Goal: Obtain resource: Obtain resource

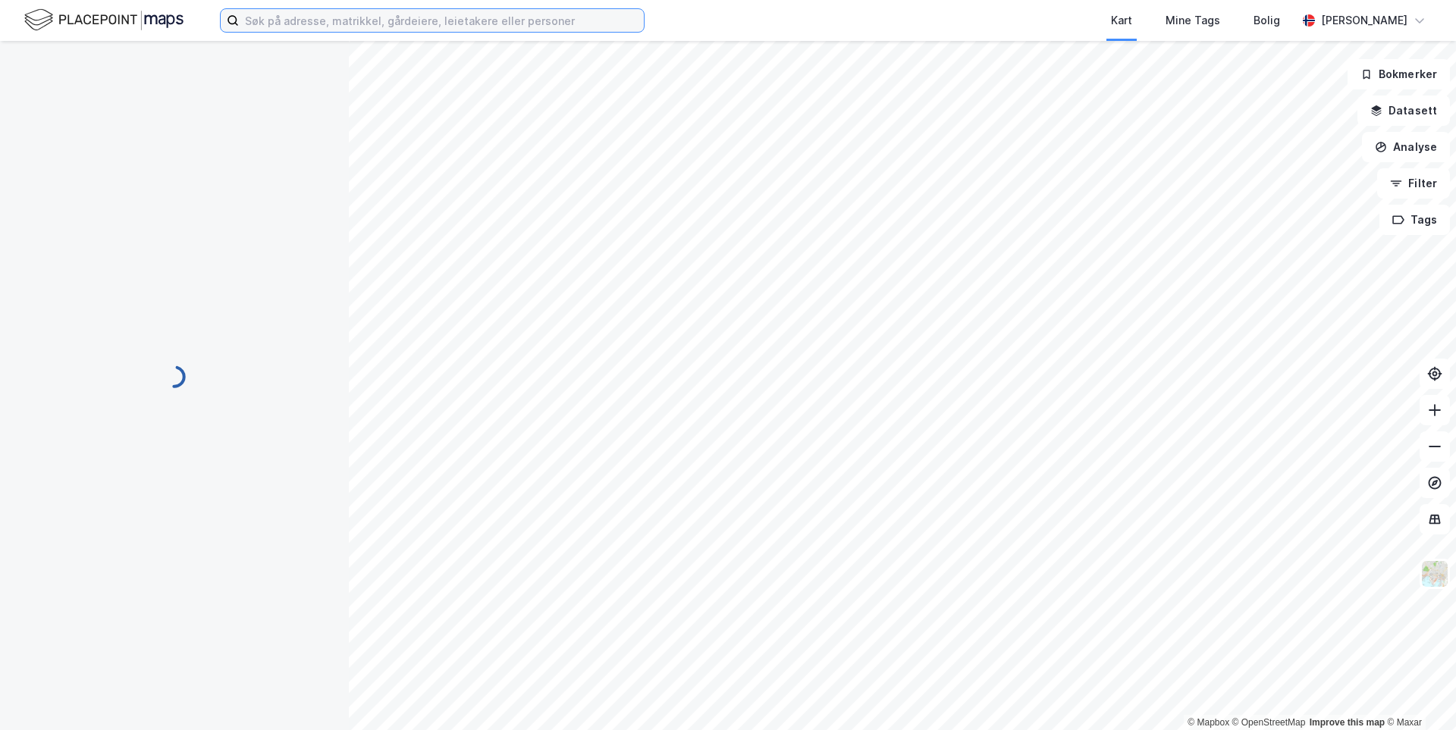
click at [329, 20] on input at bounding box center [441, 20] width 405 height 23
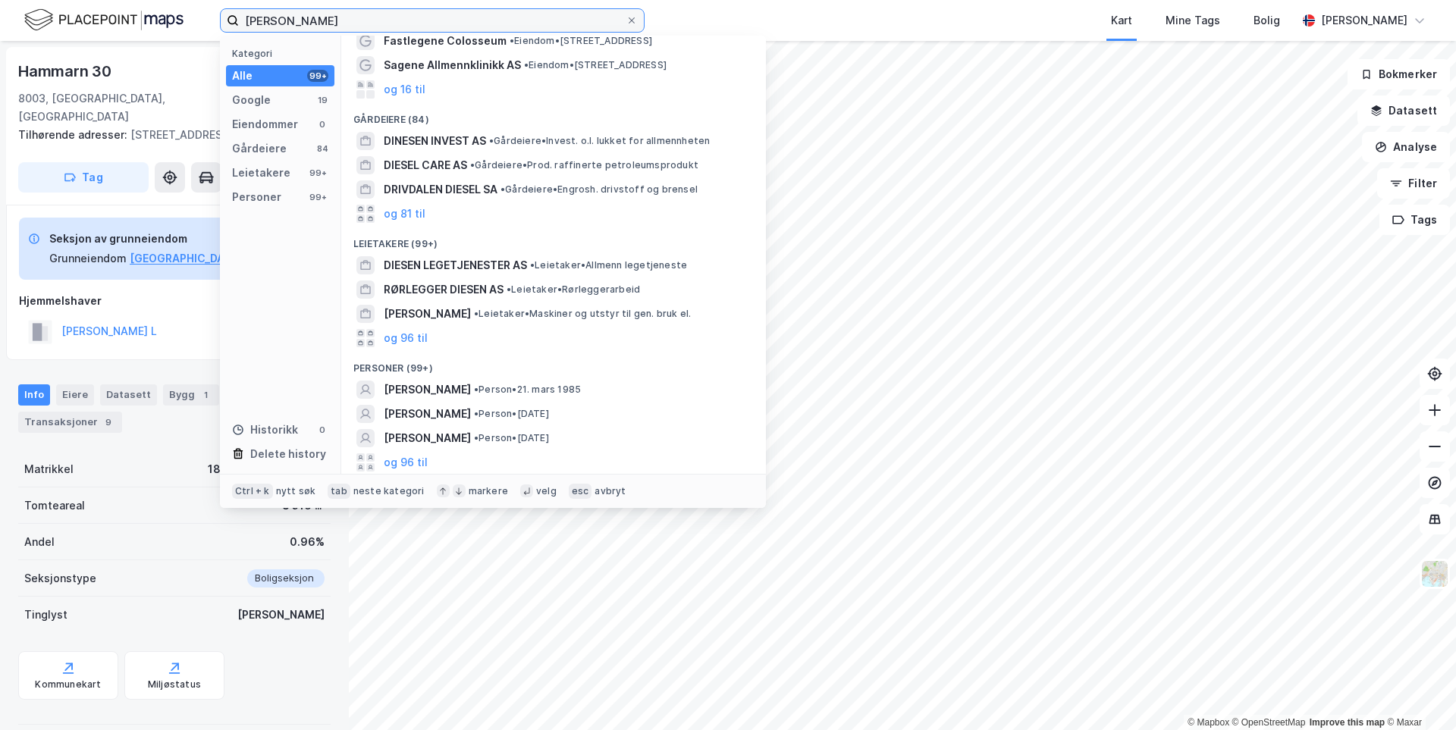
scroll to position [71, 0]
type input "[PERSON_NAME]"
click at [471, 389] on span "[PERSON_NAME]" at bounding box center [427, 389] width 87 height 18
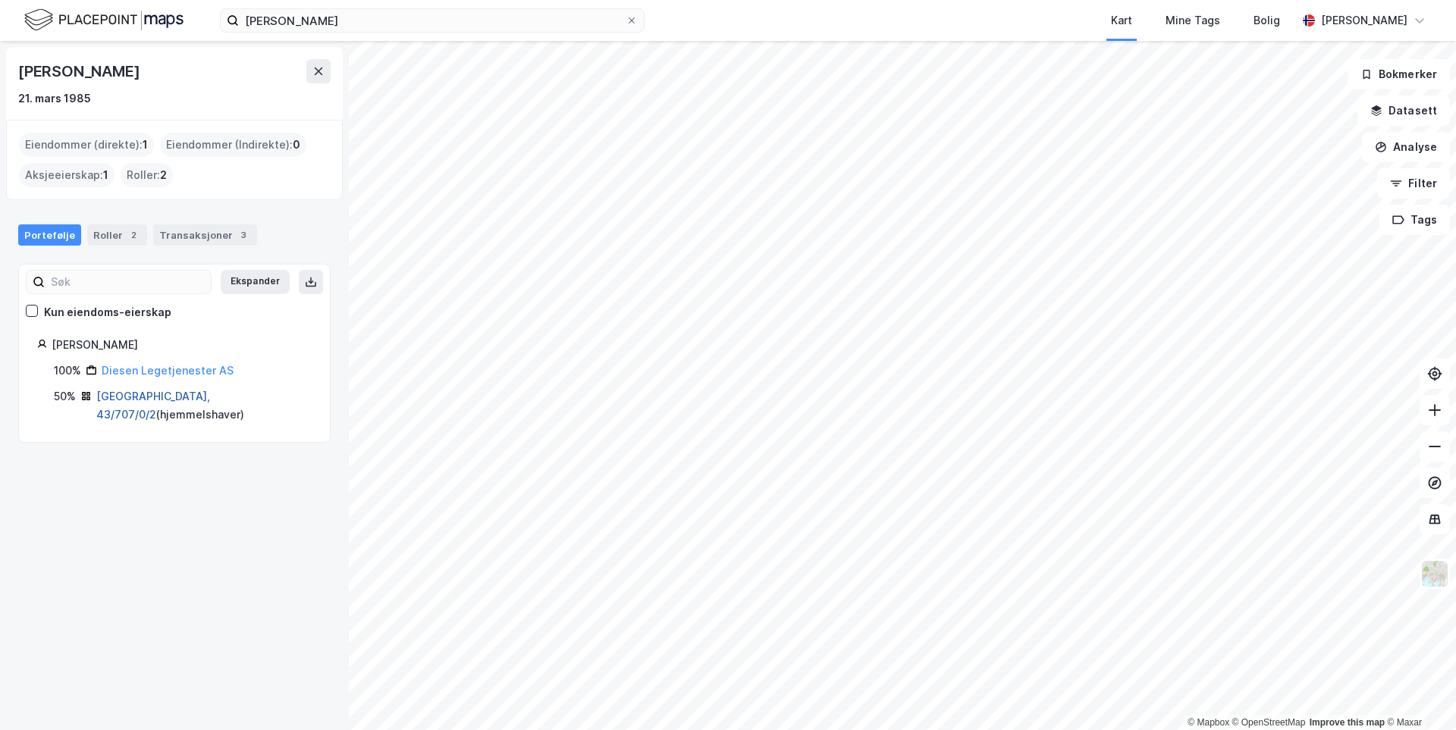
click at [133, 395] on link "[GEOGRAPHIC_DATA], 43/707/0/2" at bounding box center [153, 405] width 114 height 31
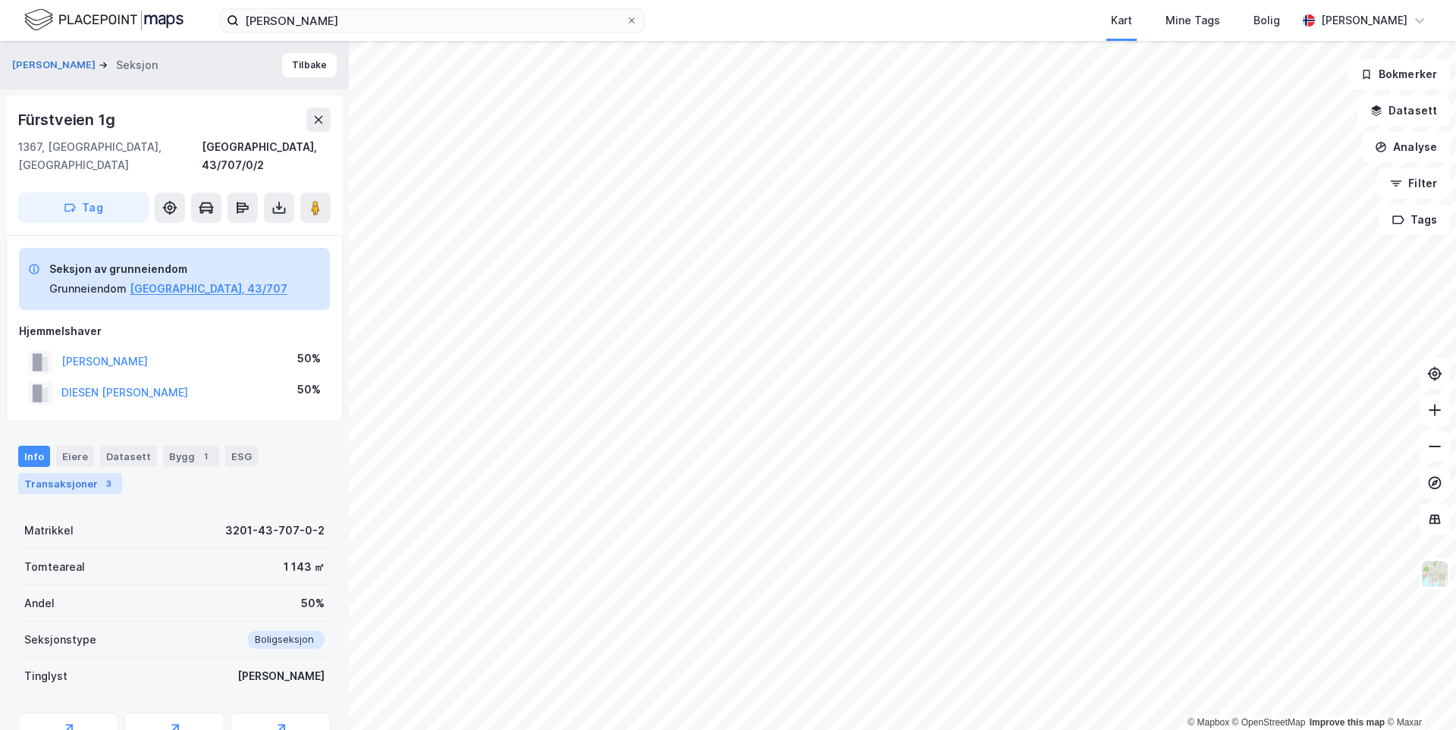
click at [89, 473] on div "Transaksjoner 3" at bounding box center [70, 483] width 104 height 21
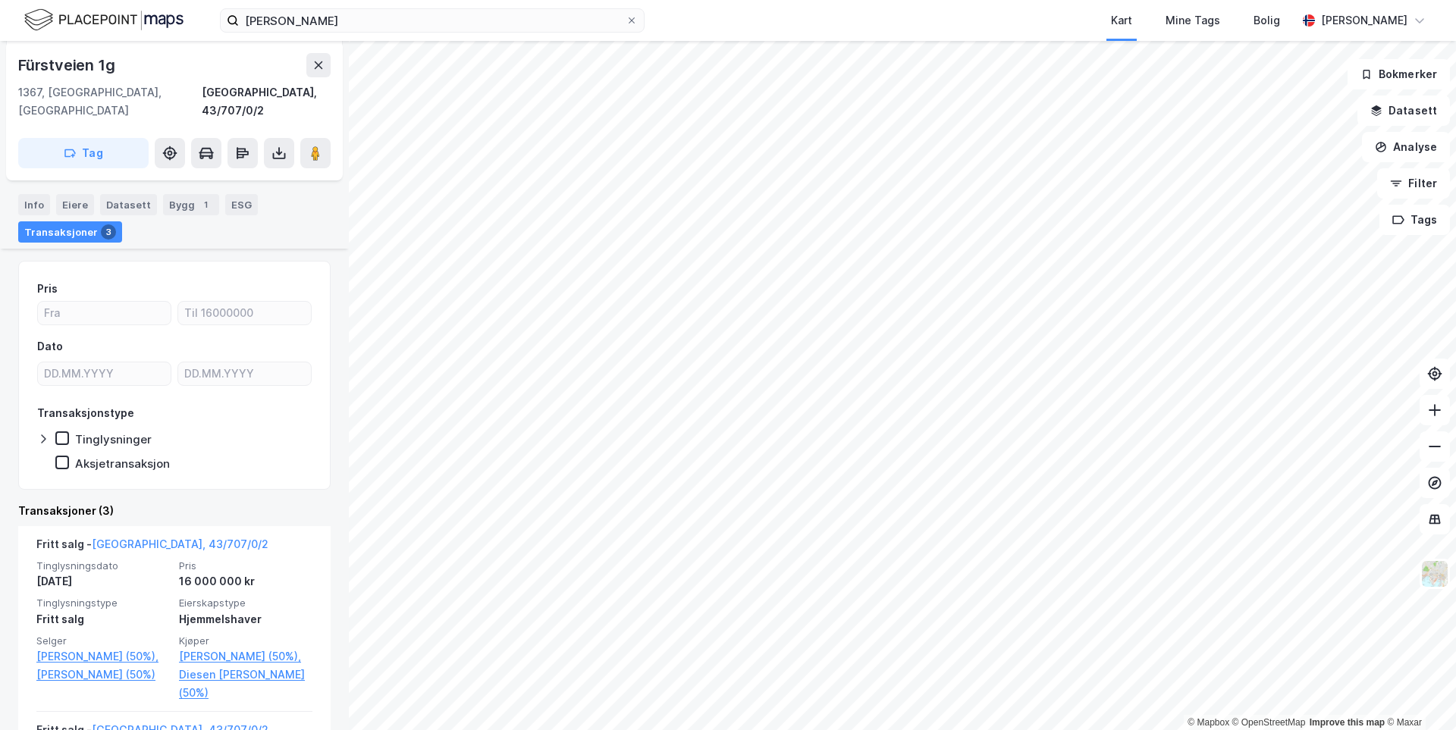
scroll to position [275, 0]
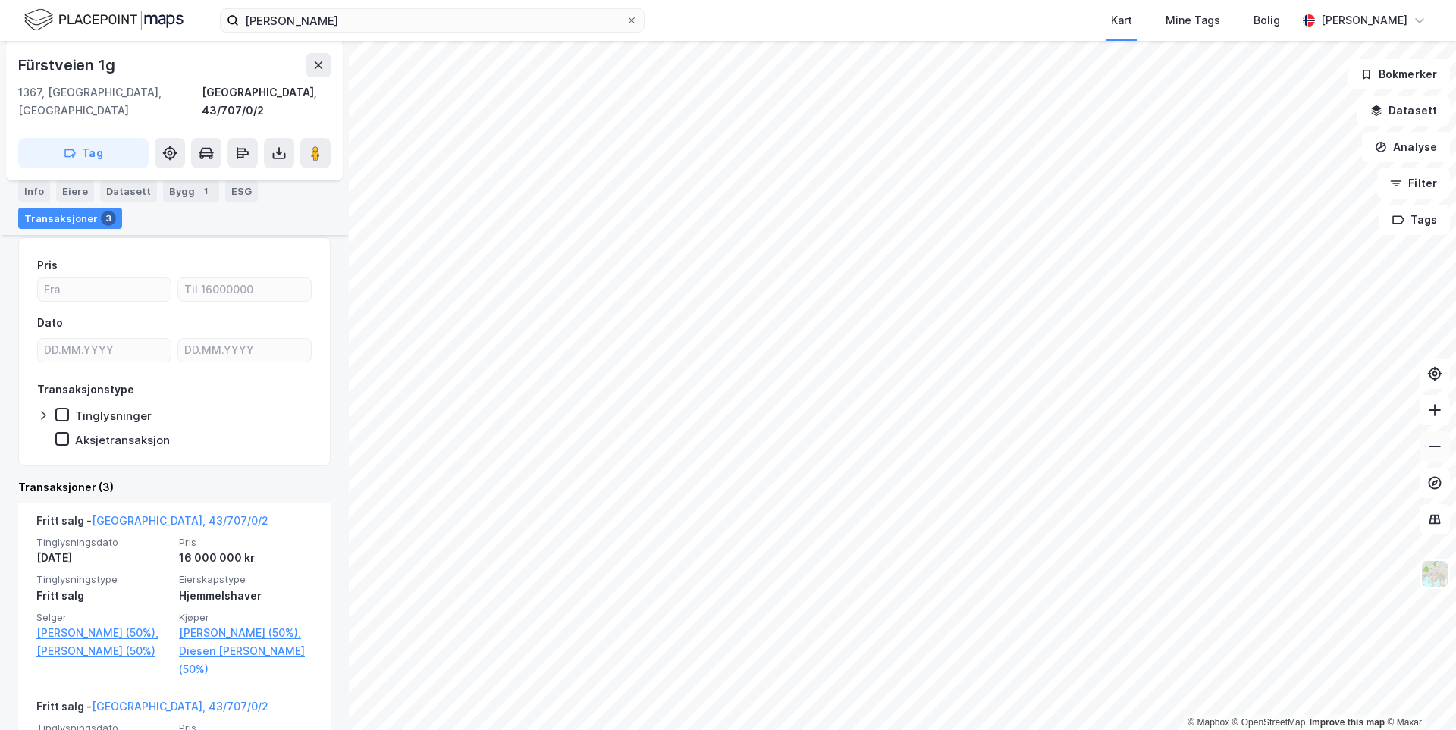
click at [1443, 457] on button at bounding box center [1435, 447] width 30 height 30
click at [1442, 457] on button at bounding box center [1435, 447] width 30 height 30
click at [1433, 410] on icon at bounding box center [1435, 411] width 12 height 2
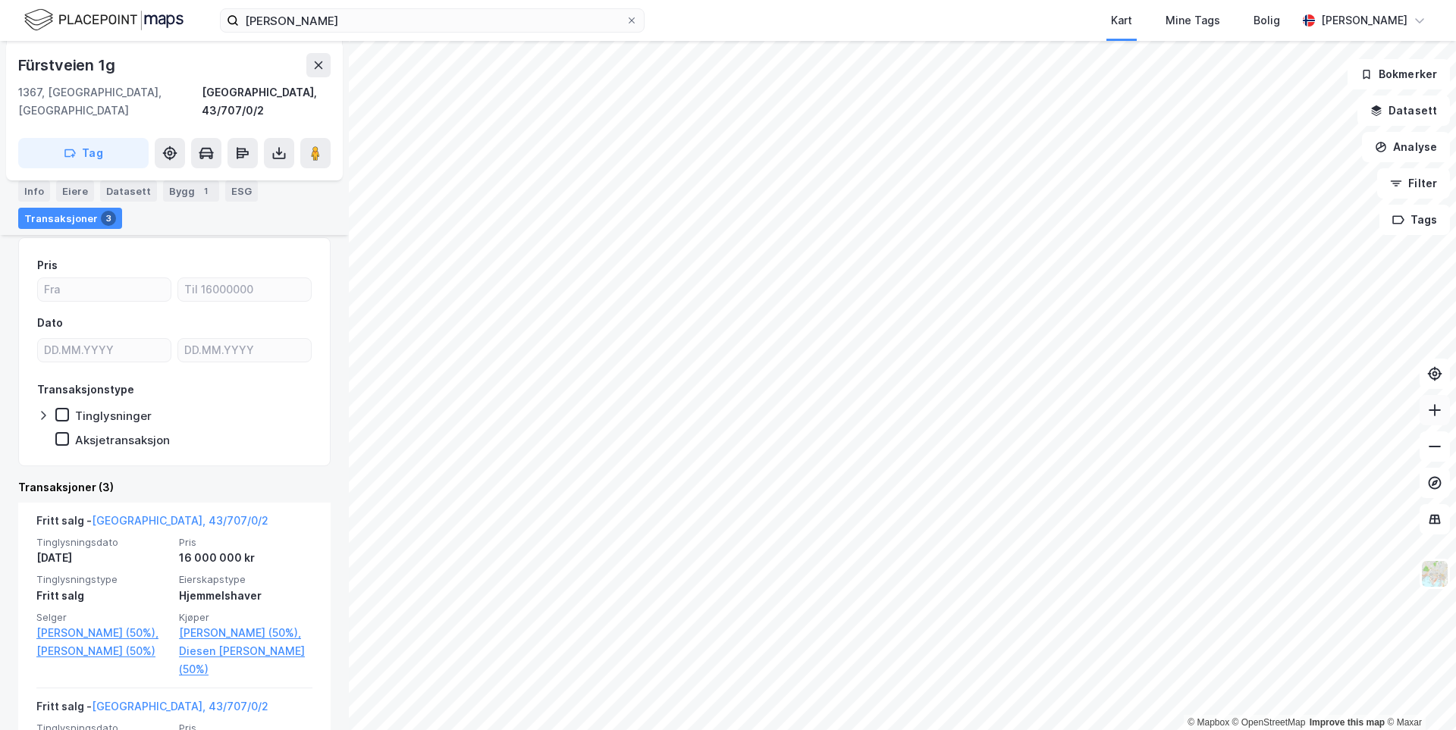
click at [1433, 410] on icon at bounding box center [1435, 411] width 12 height 2
drag, startPoint x: 133, startPoint y: 74, endPoint x: 0, endPoint y: 56, distance: 134.0
click at [0, 56] on div "[PERSON_NAME] Tilbake Fürstveien 1g 1367, [GEOGRAPHIC_DATA], [GEOGRAPHIC_DATA],…" at bounding box center [174, 385] width 349 height 689
click at [60, 57] on div "Fürstveien 1g" at bounding box center [67, 65] width 99 height 24
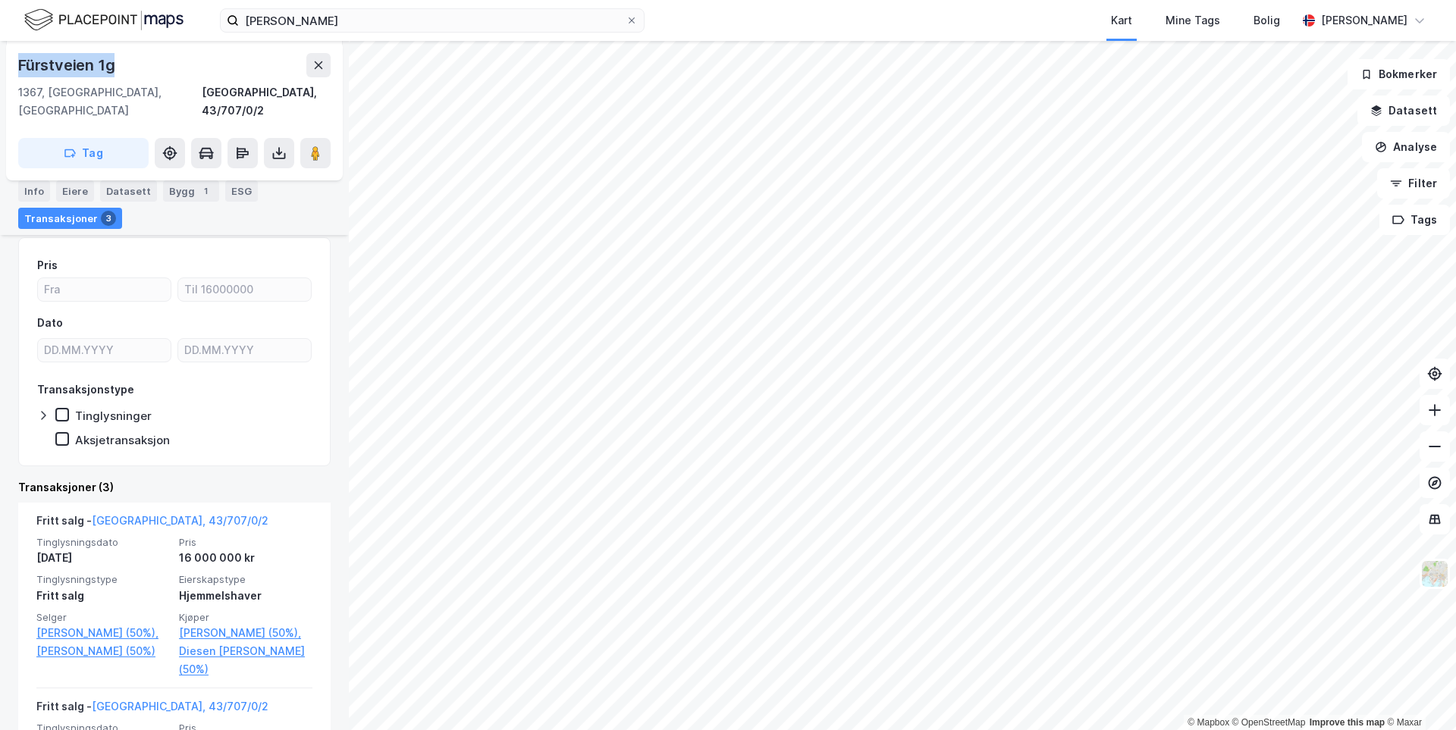
drag, startPoint x: 26, startPoint y: 64, endPoint x: 133, endPoint y: 68, distance: 107.0
click at [133, 68] on div "Fürstveien 1g" at bounding box center [174, 65] width 312 height 24
copy div "Fürstveien 1g"
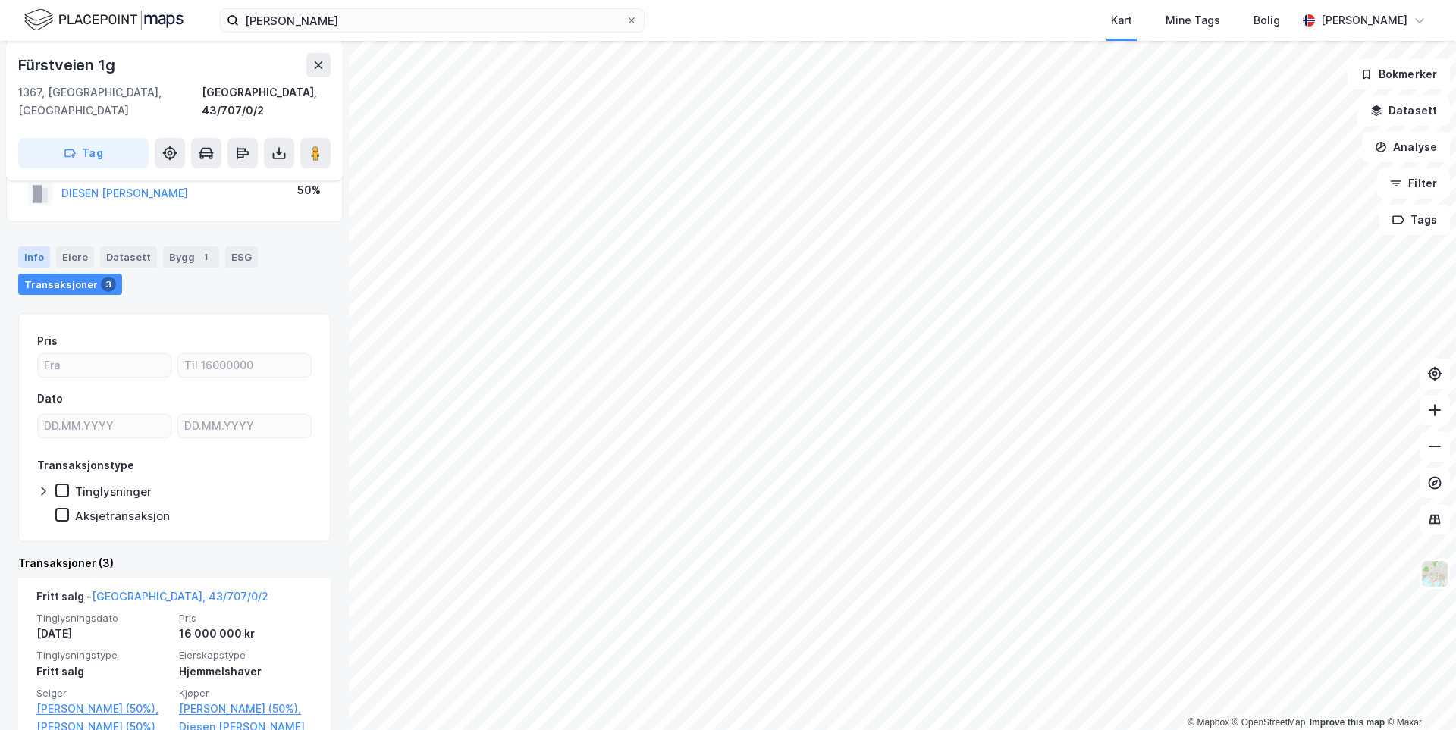
click at [38, 246] on div "Info" at bounding box center [34, 256] width 32 height 21
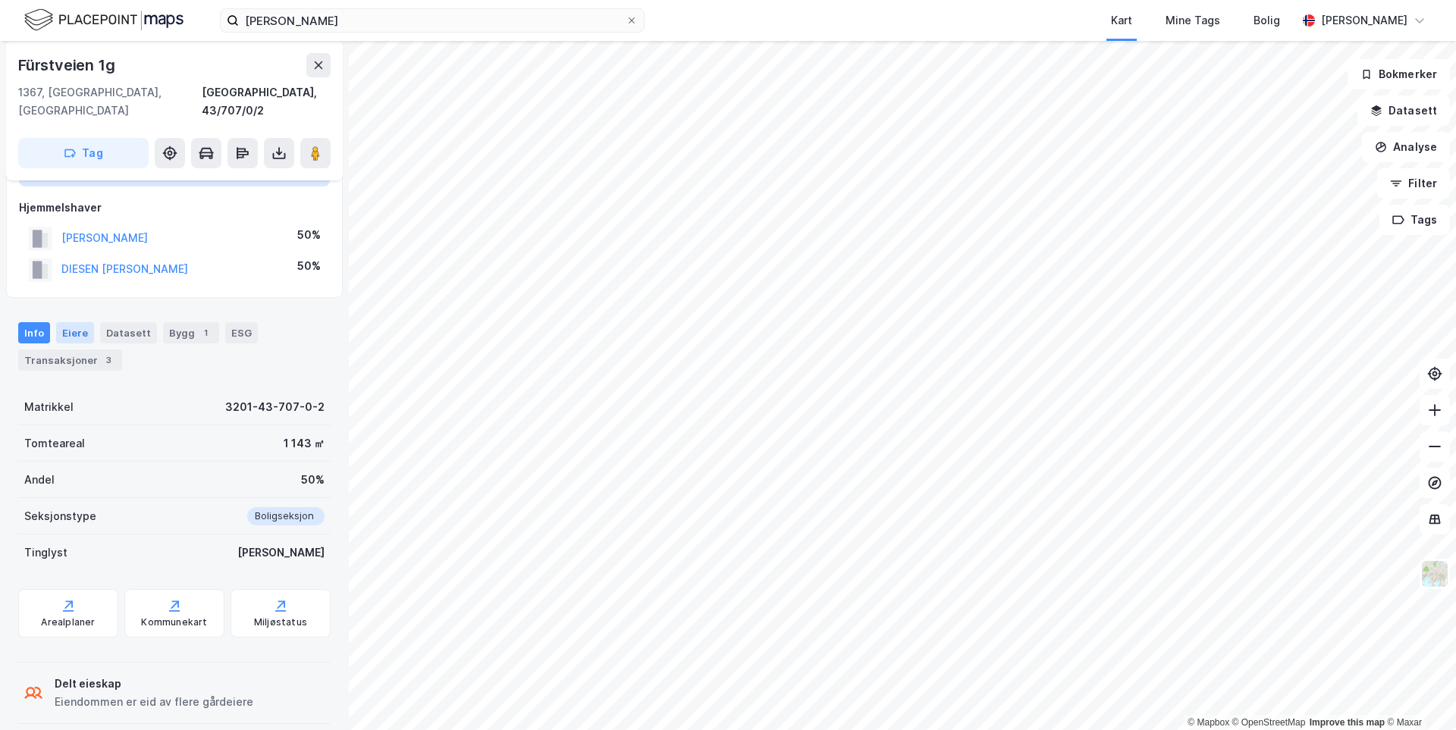
click at [75, 322] on div "Eiere" at bounding box center [75, 332] width 38 height 21
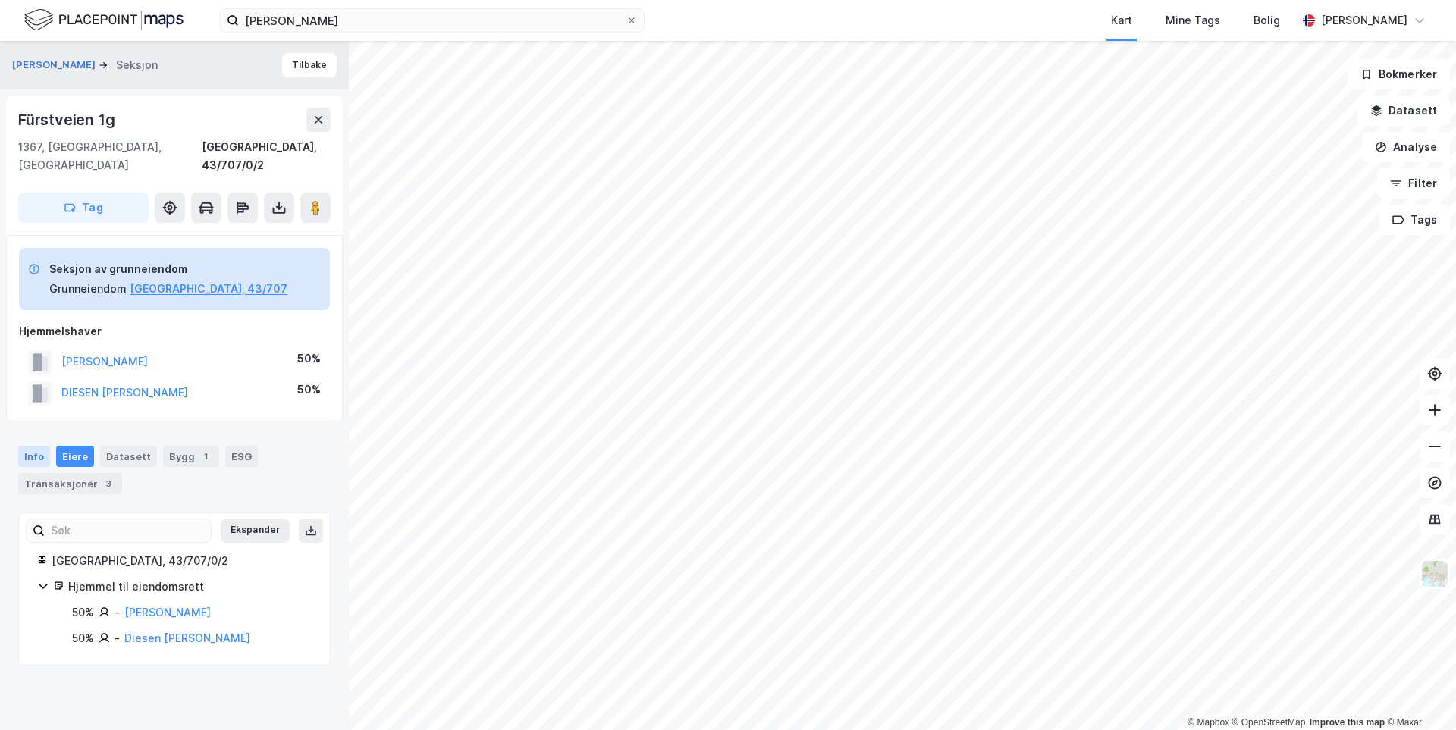
click at [32, 446] on div "Info" at bounding box center [34, 456] width 32 height 21
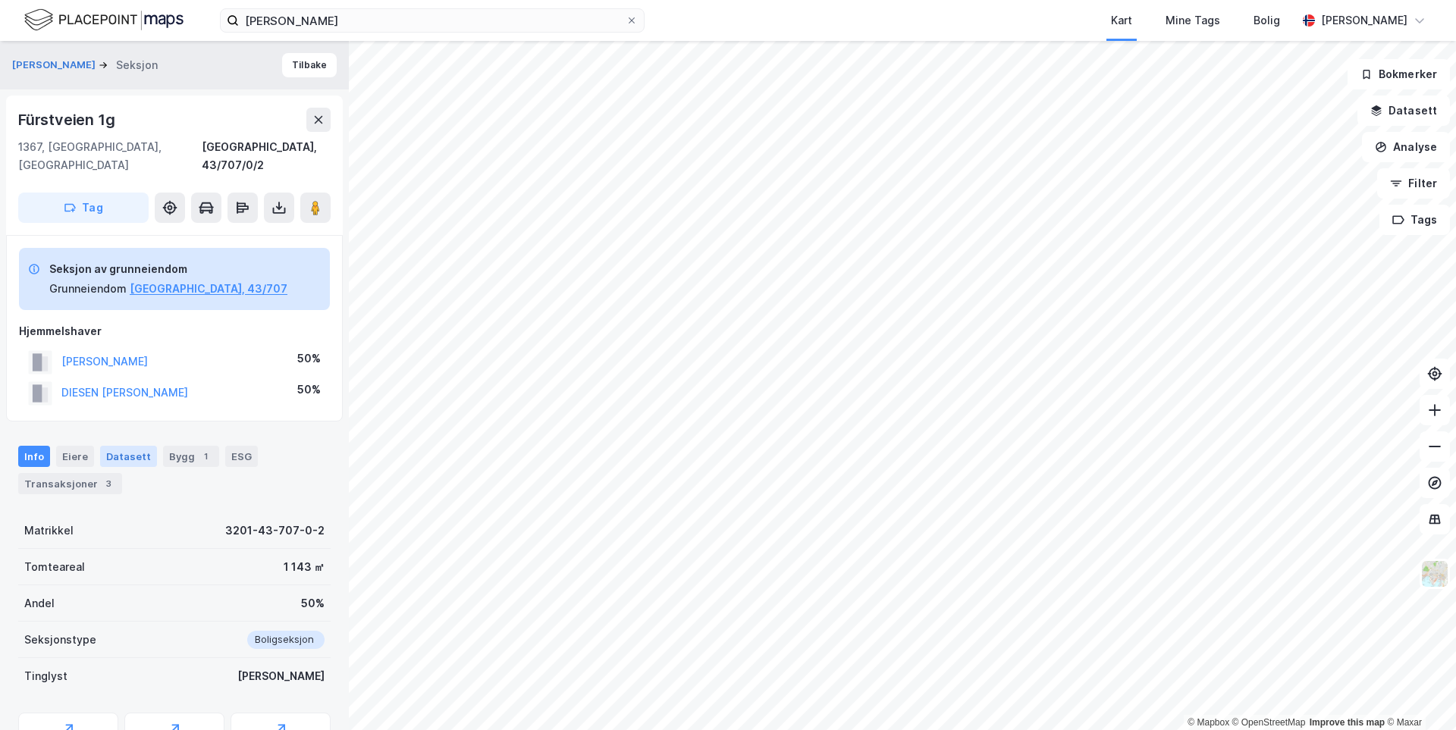
click at [142, 446] on div "Datasett" at bounding box center [128, 456] width 57 height 21
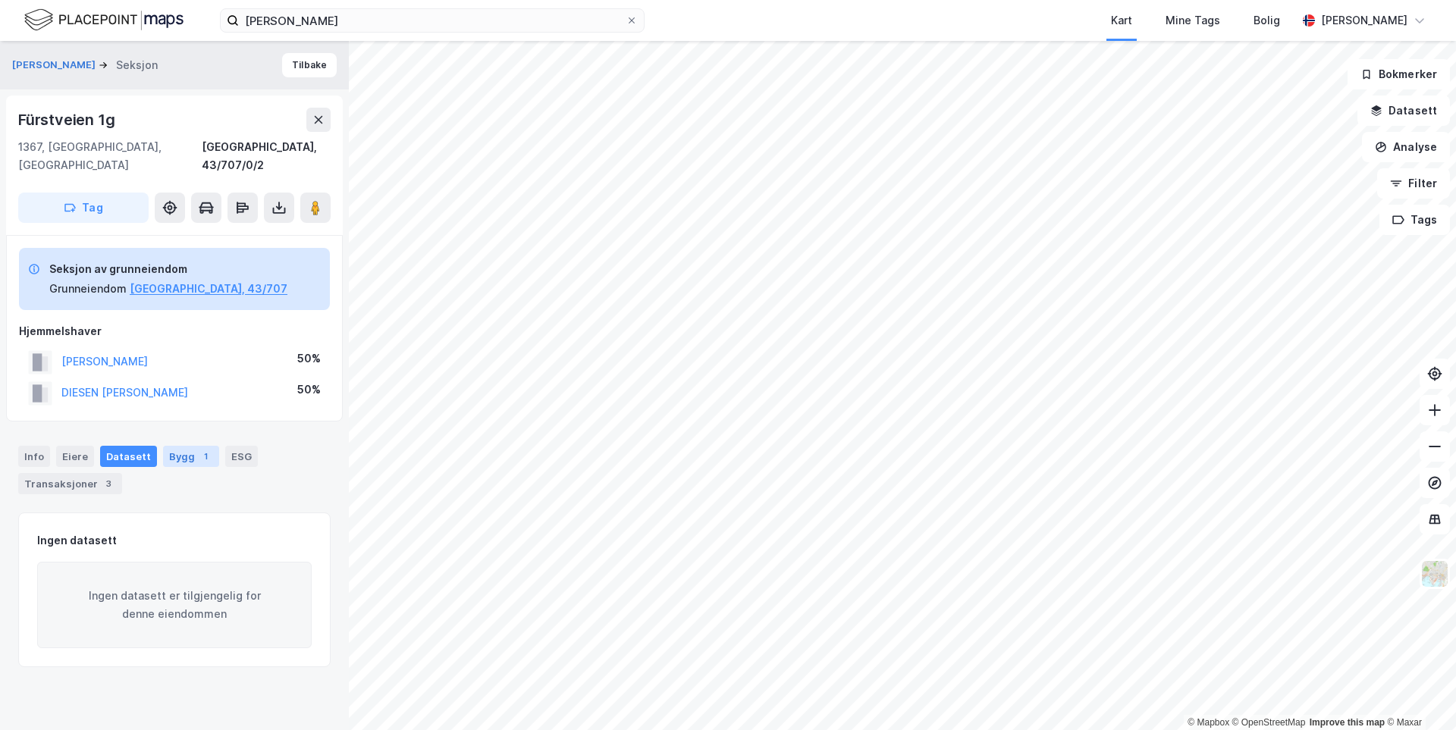
click at [175, 446] on div "Bygg 1" at bounding box center [191, 456] width 56 height 21
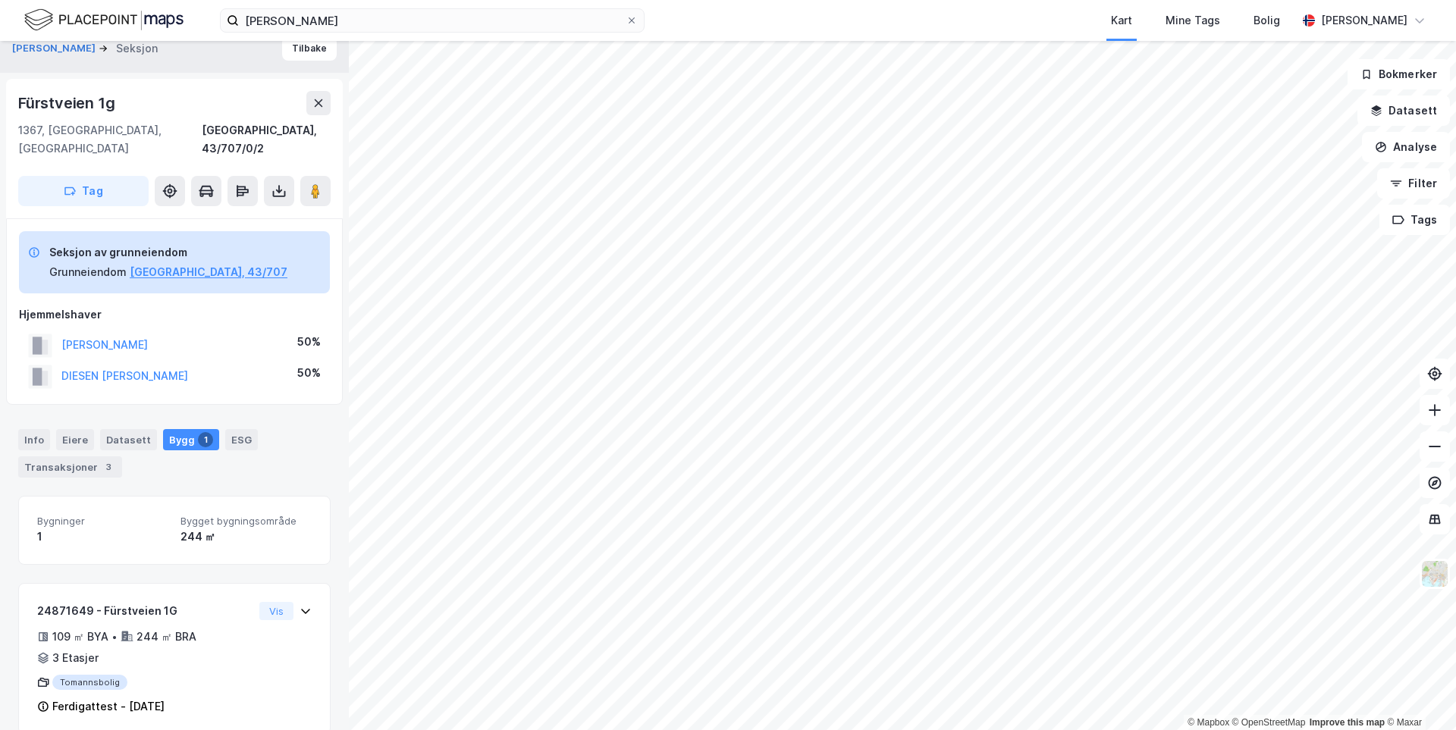
scroll to position [21, 0]
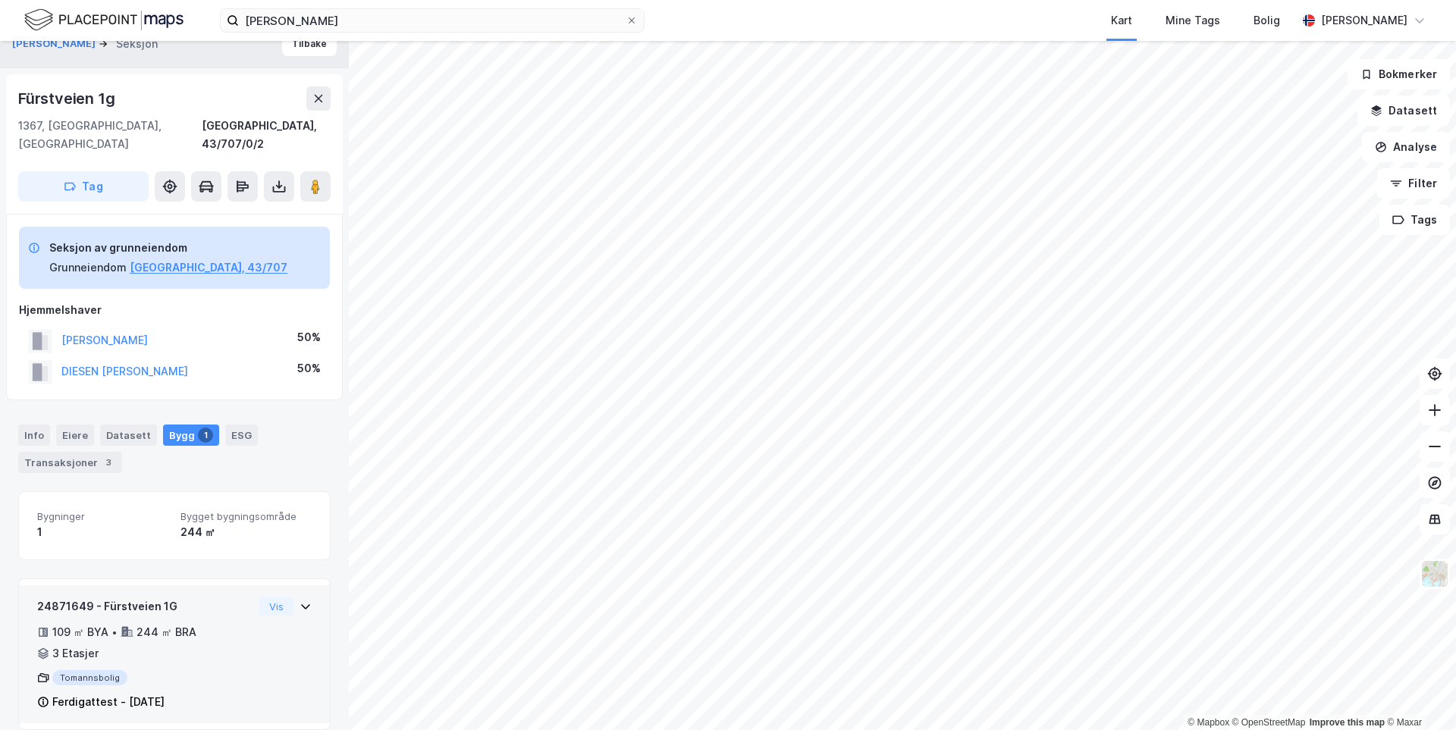
click at [316, 592] on div "24871649 - Fürstveien 1G 109 ㎡ BYA • 244 ㎡ BRA • 3 Etasjer Tomannsbolig Ferdiga…" at bounding box center [174, 655] width 311 height 138
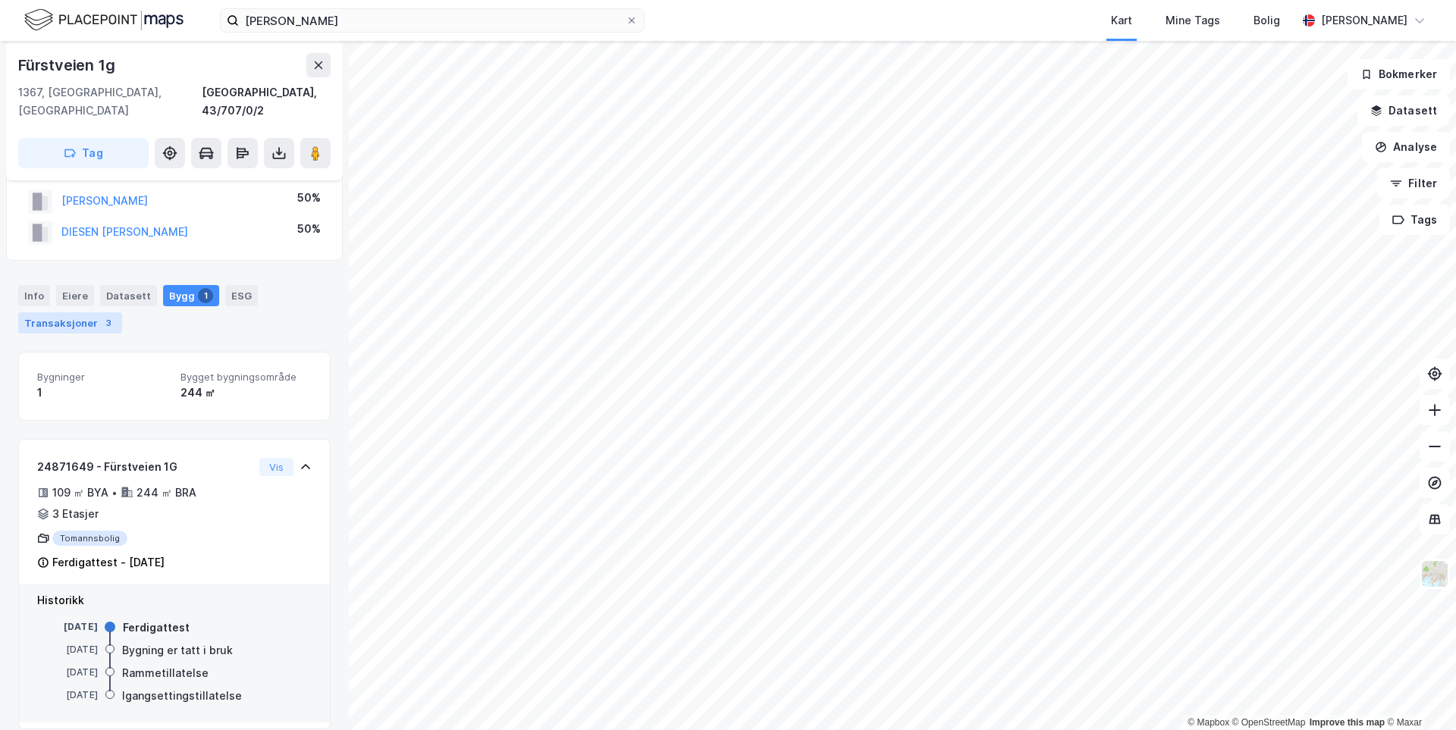
click at [87, 312] on div "Transaksjoner 3" at bounding box center [70, 322] width 104 height 21
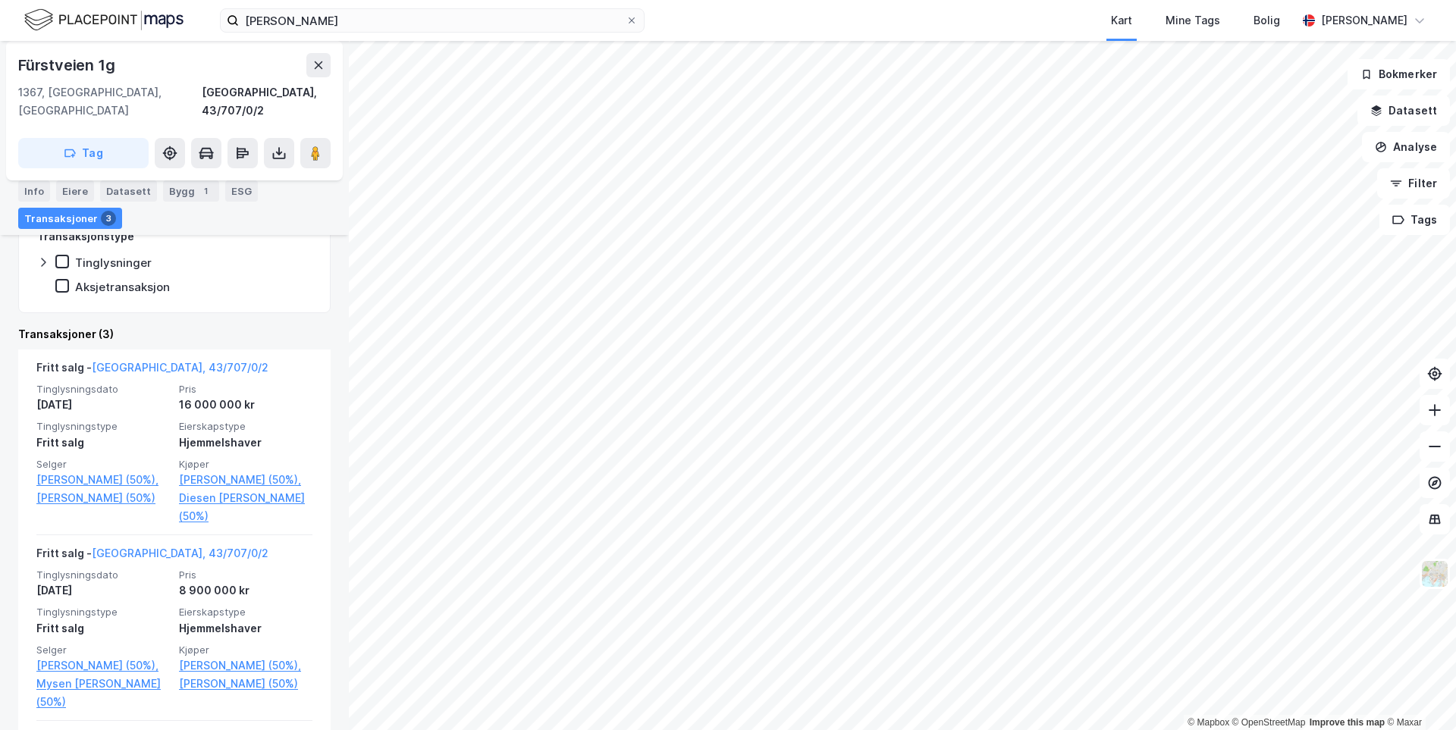
scroll to position [388, 0]
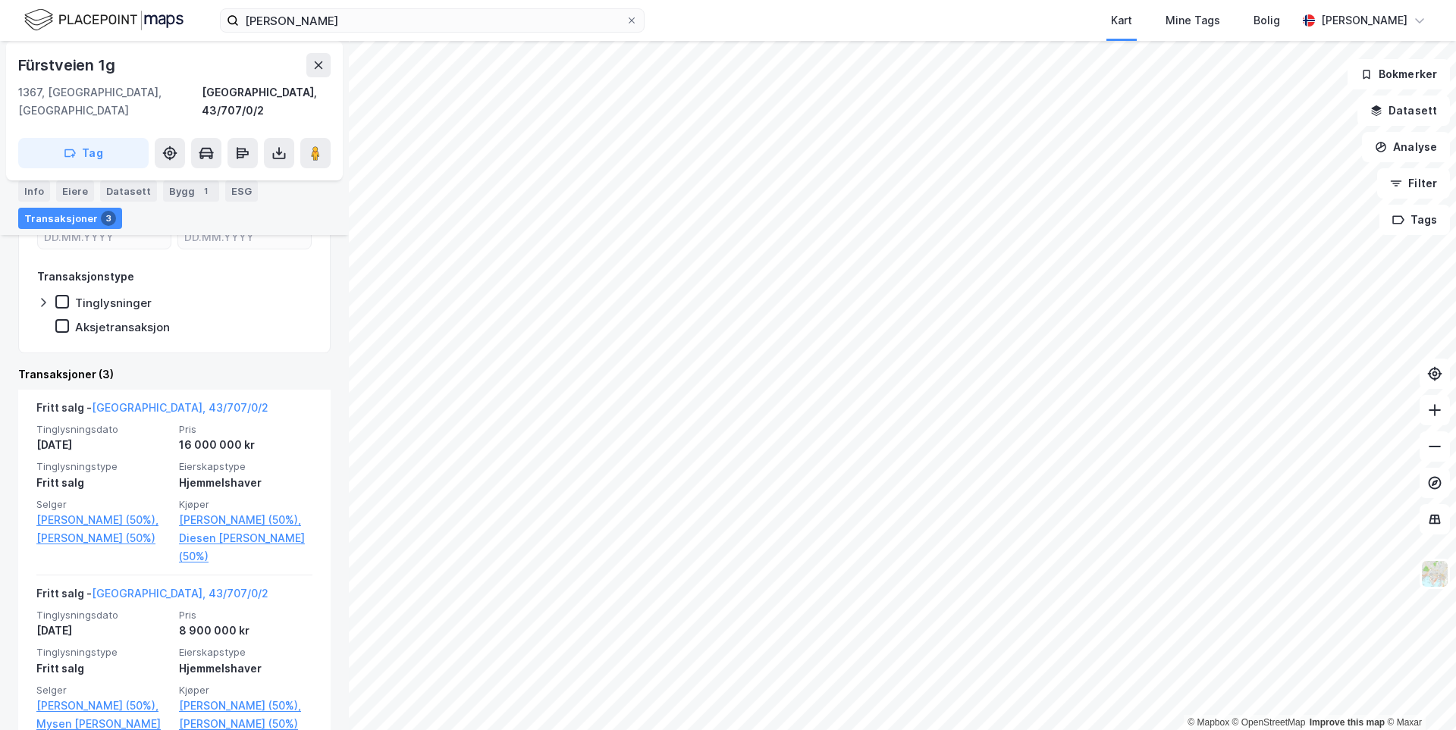
click at [134, 20] on img at bounding box center [103, 20] width 159 height 27
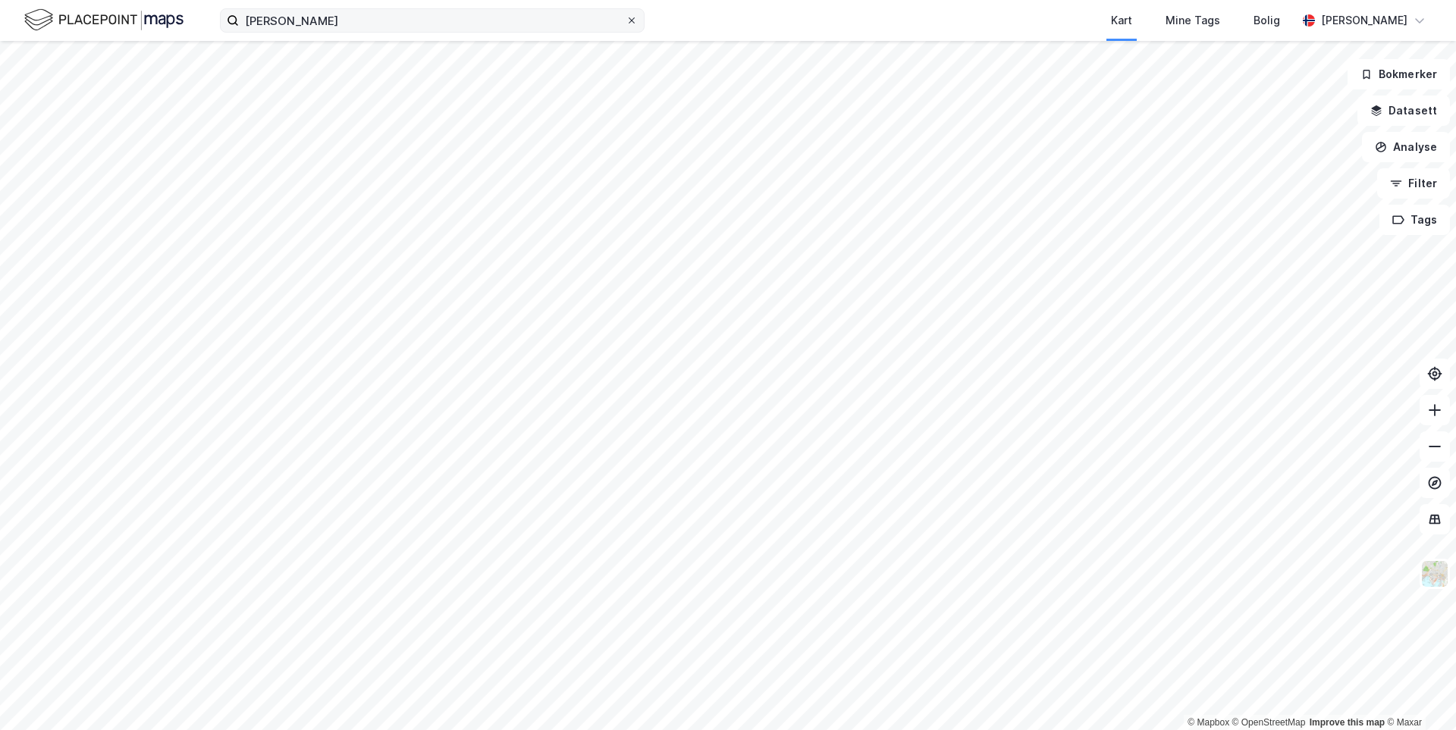
click at [634, 24] on icon at bounding box center [631, 20] width 9 height 9
click at [626, 24] on input "[PERSON_NAME]" at bounding box center [432, 20] width 387 height 23
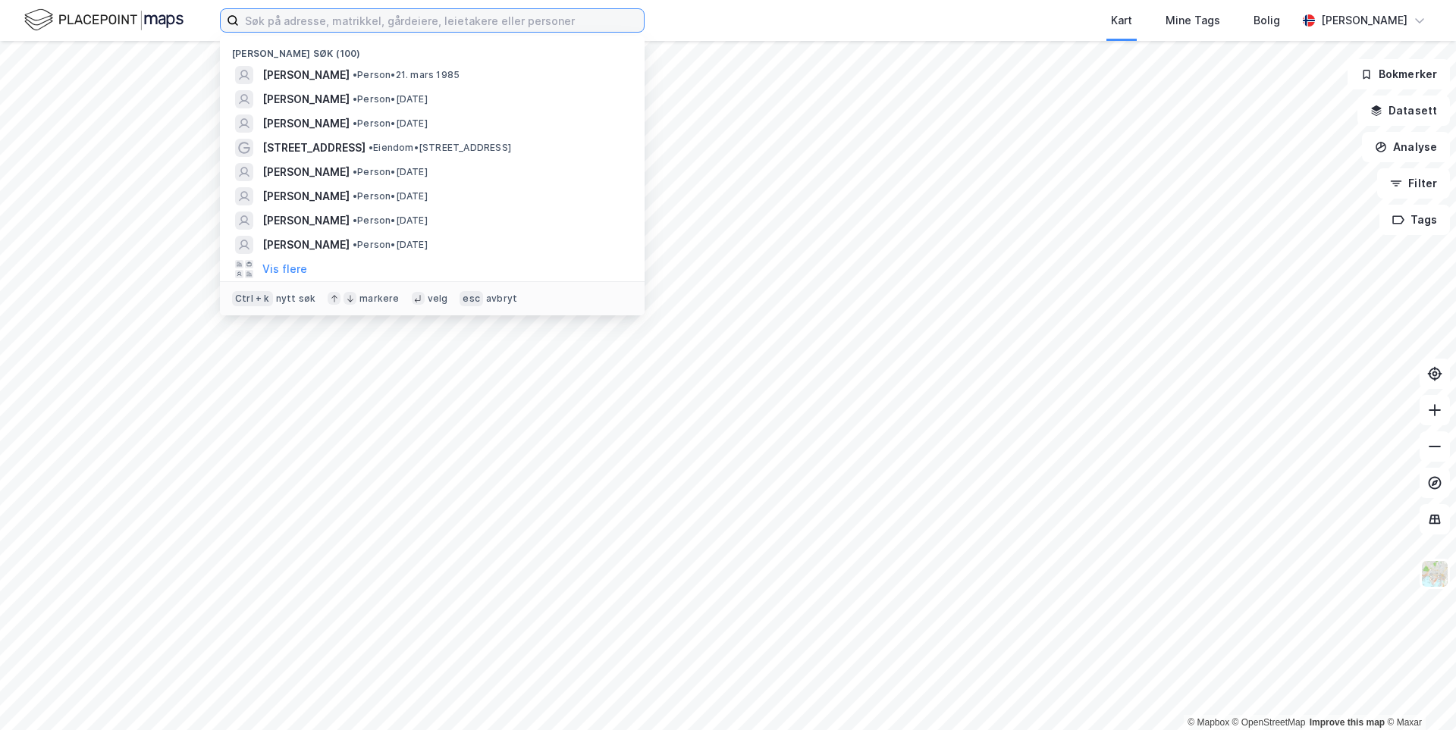
click at [479, 27] on input at bounding box center [441, 20] width 405 height 23
click at [350, 105] on span "[PERSON_NAME]" at bounding box center [305, 99] width 87 height 18
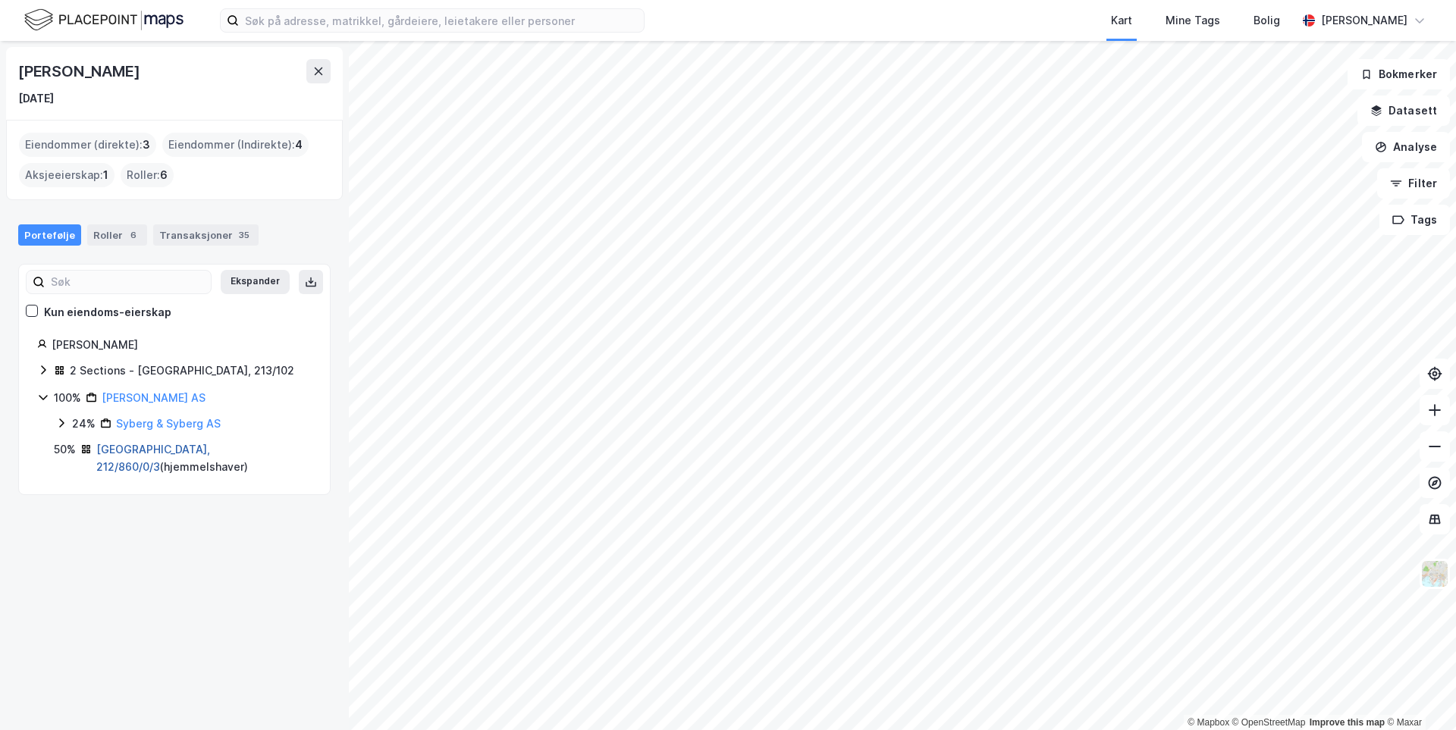
click at [149, 448] on link "[GEOGRAPHIC_DATA], 212/860/0/3" at bounding box center [153, 458] width 114 height 31
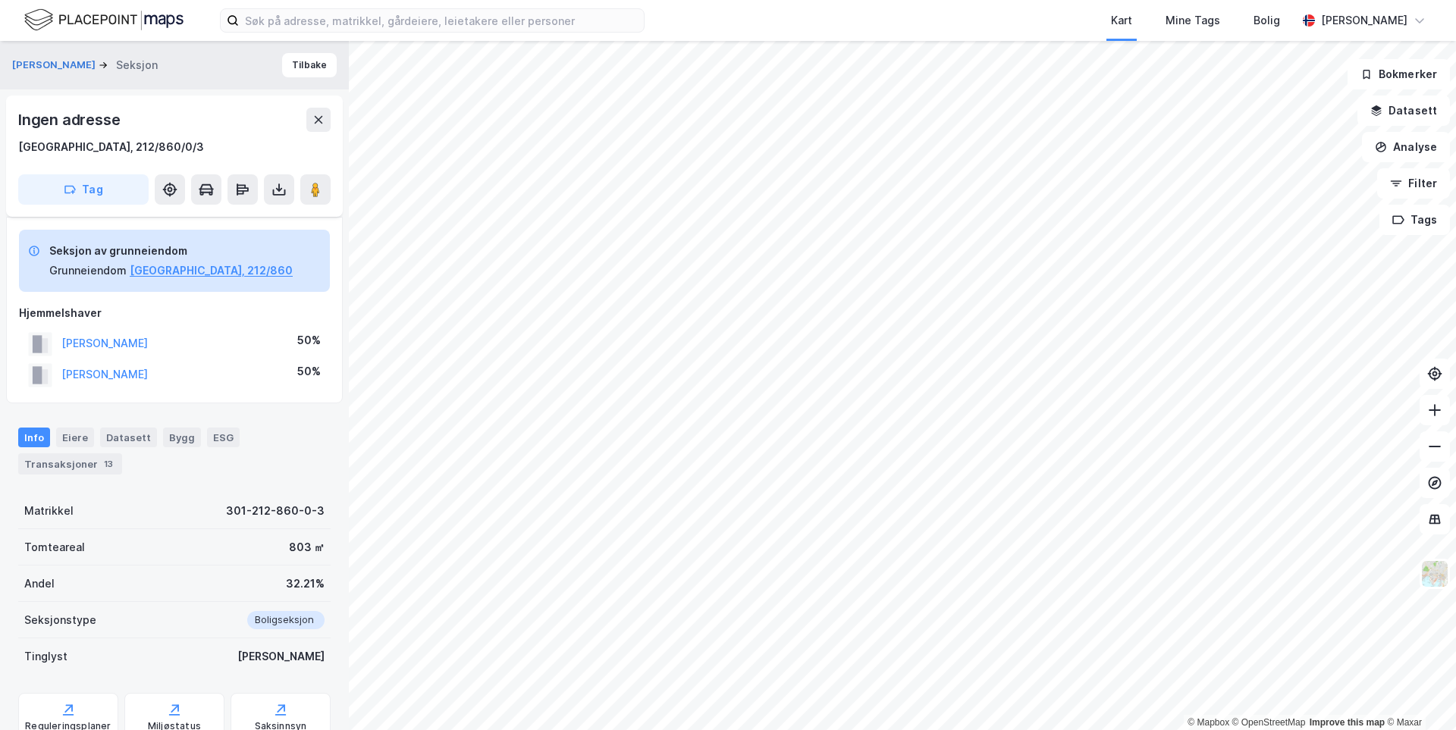
scroll to position [122, 0]
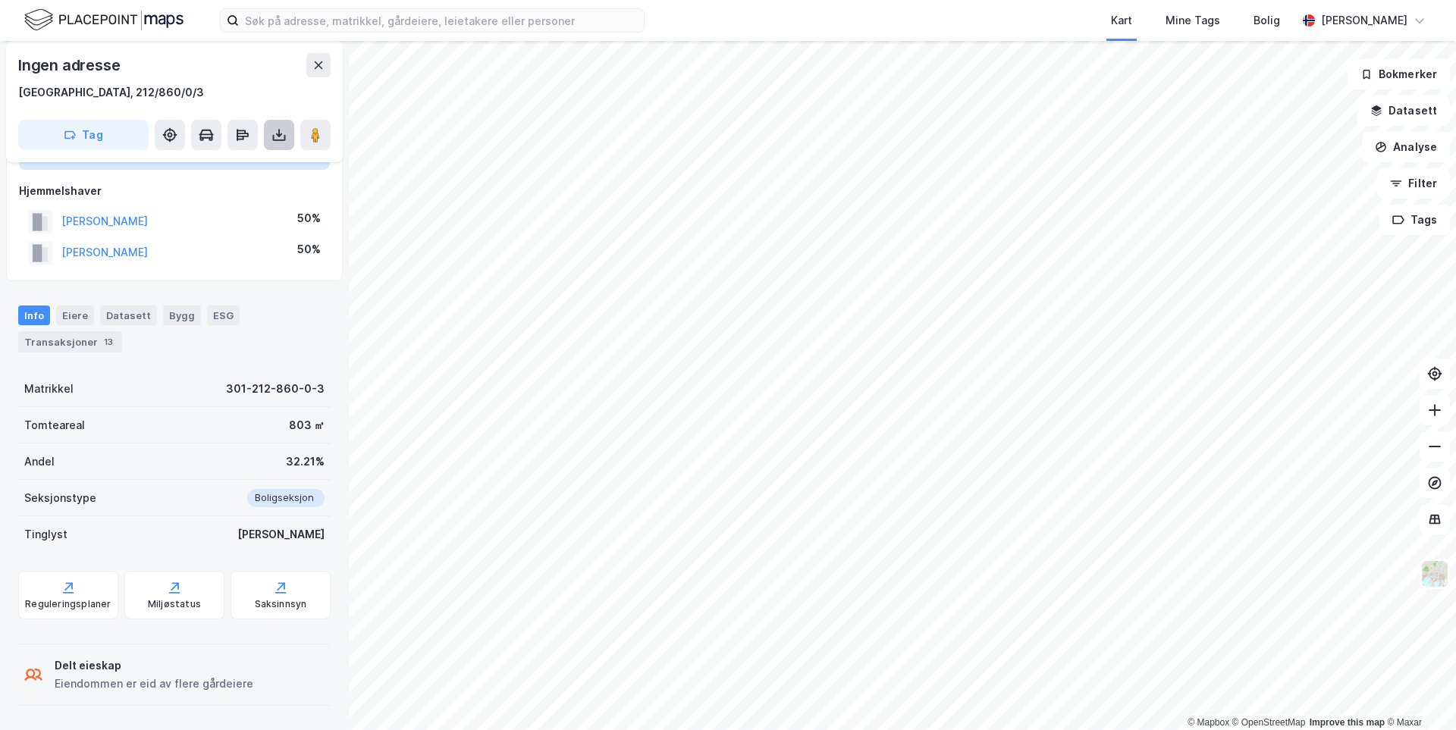
click at [273, 140] on icon at bounding box center [279, 138] width 13 height 6
click at [250, 171] on div "Last ned grunnbok" at bounding box center [214, 165] width 162 height 24
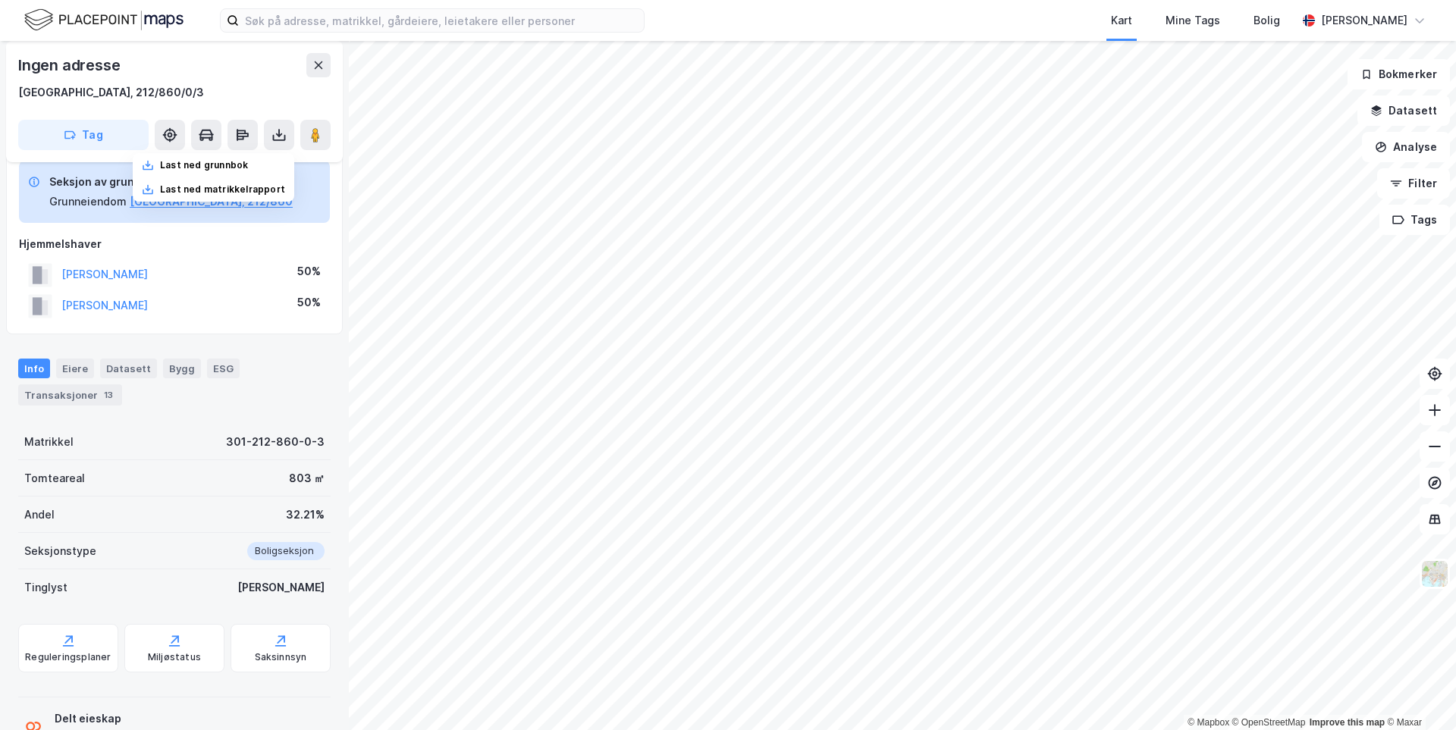
scroll to position [0, 0]
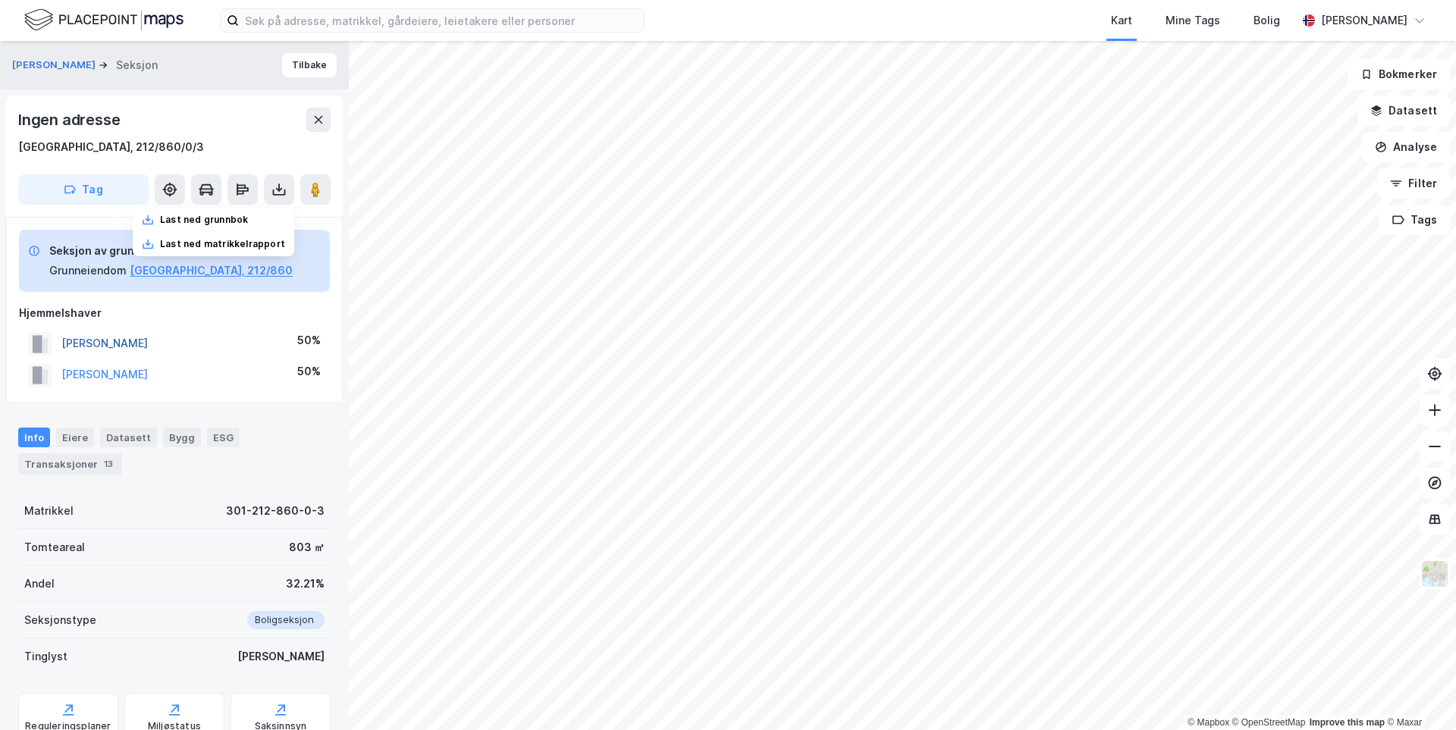
click at [0, 0] on button "[PERSON_NAME]" at bounding box center [0, 0] width 0 height 0
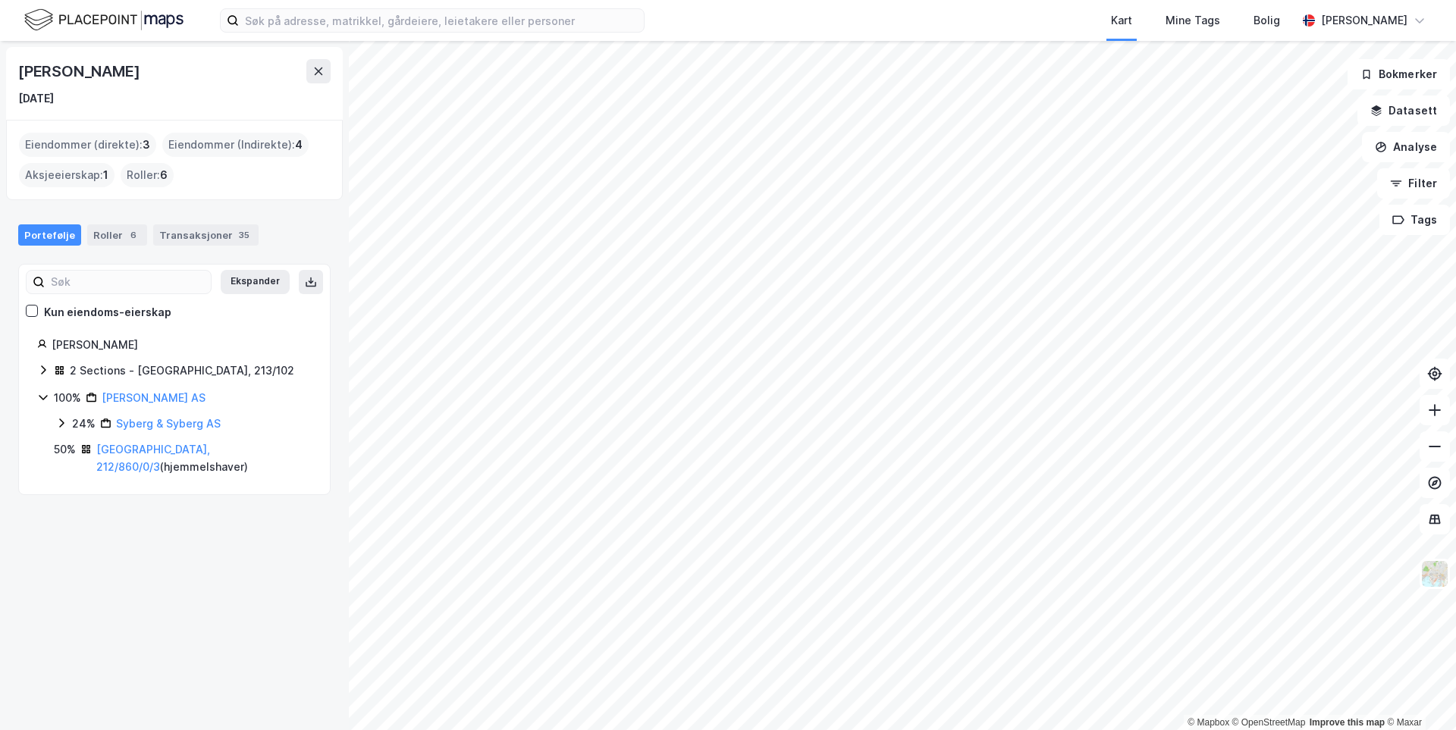
click at [39, 373] on icon at bounding box center [43, 370] width 12 height 12
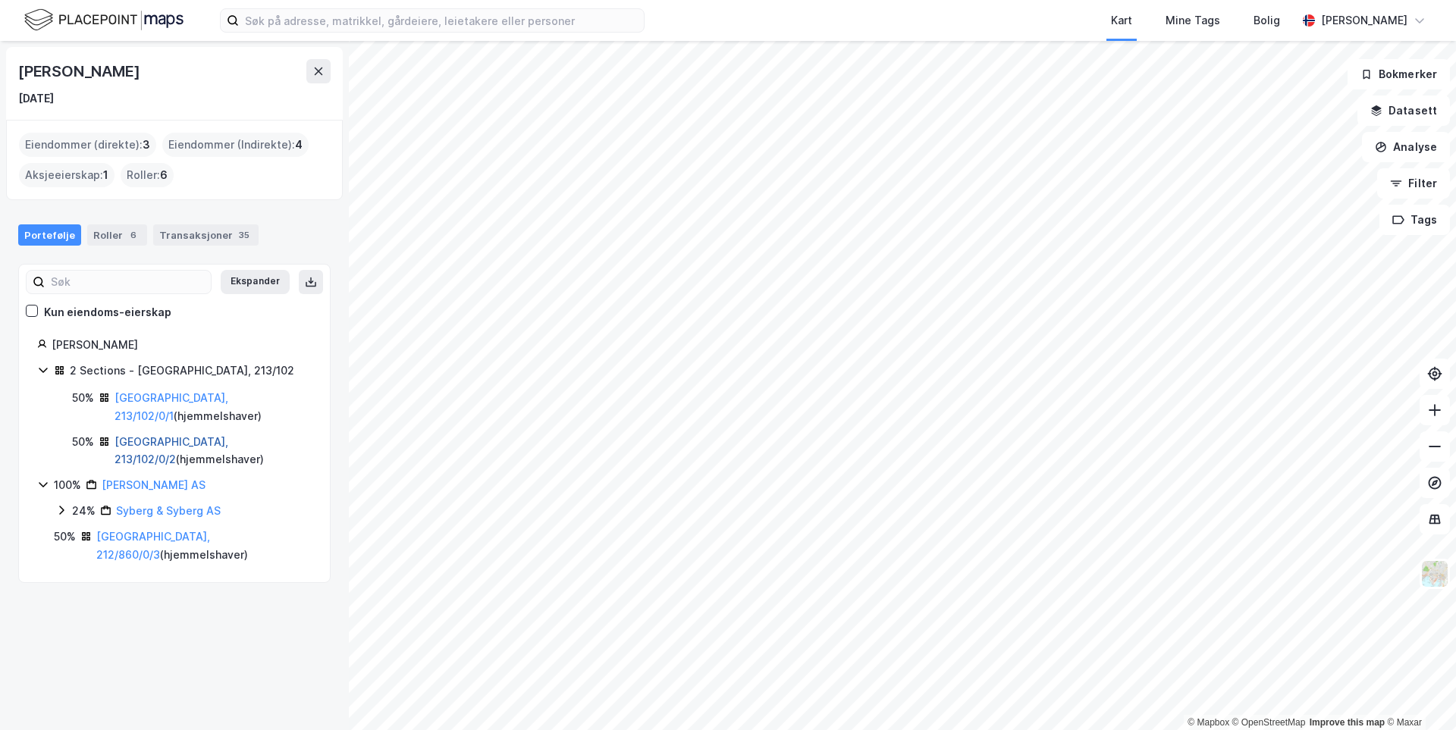
click at [177, 435] on link "[GEOGRAPHIC_DATA], 213/102/0/2" at bounding box center [172, 450] width 114 height 31
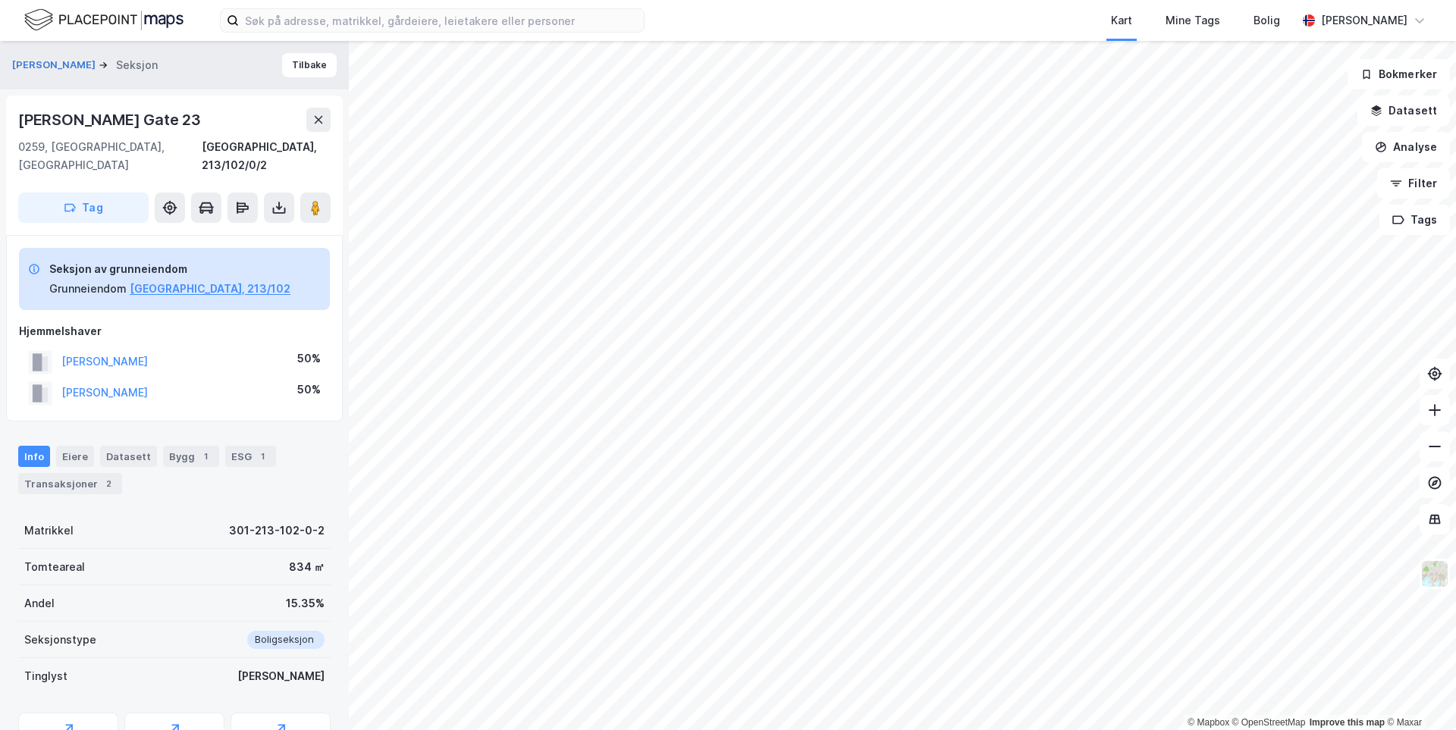
scroll to position [2, 0]
click at [279, 196] on button at bounding box center [279, 206] width 30 height 30
click at [259, 228] on div "Last ned grunnbok" at bounding box center [214, 236] width 162 height 24
click at [285, 20] on input at bounding box center [441, 20] width 405 height 23
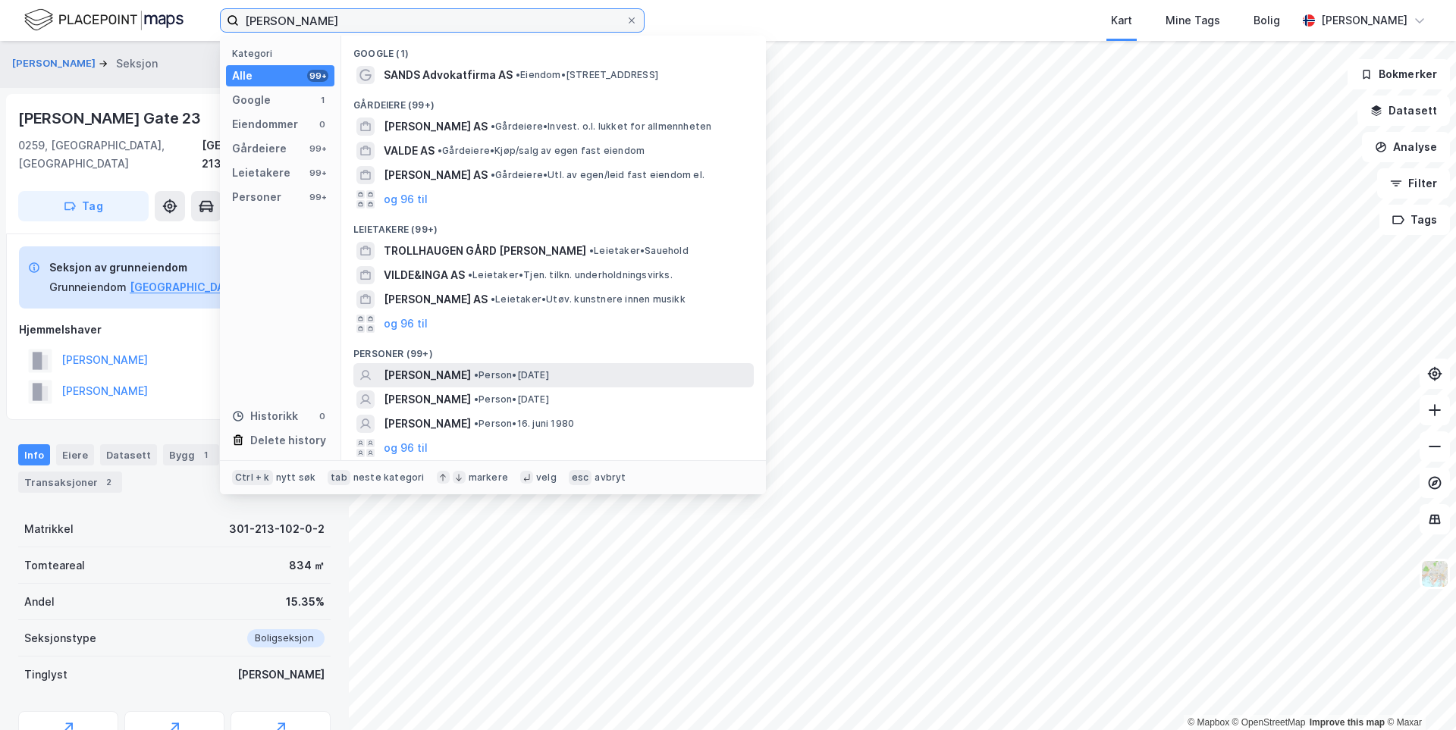
type input "[PERSON_NAME]"
click at [457, 378] on span "[PERSON_NAME]" at bounding box center [427, 375] width 87 height 18
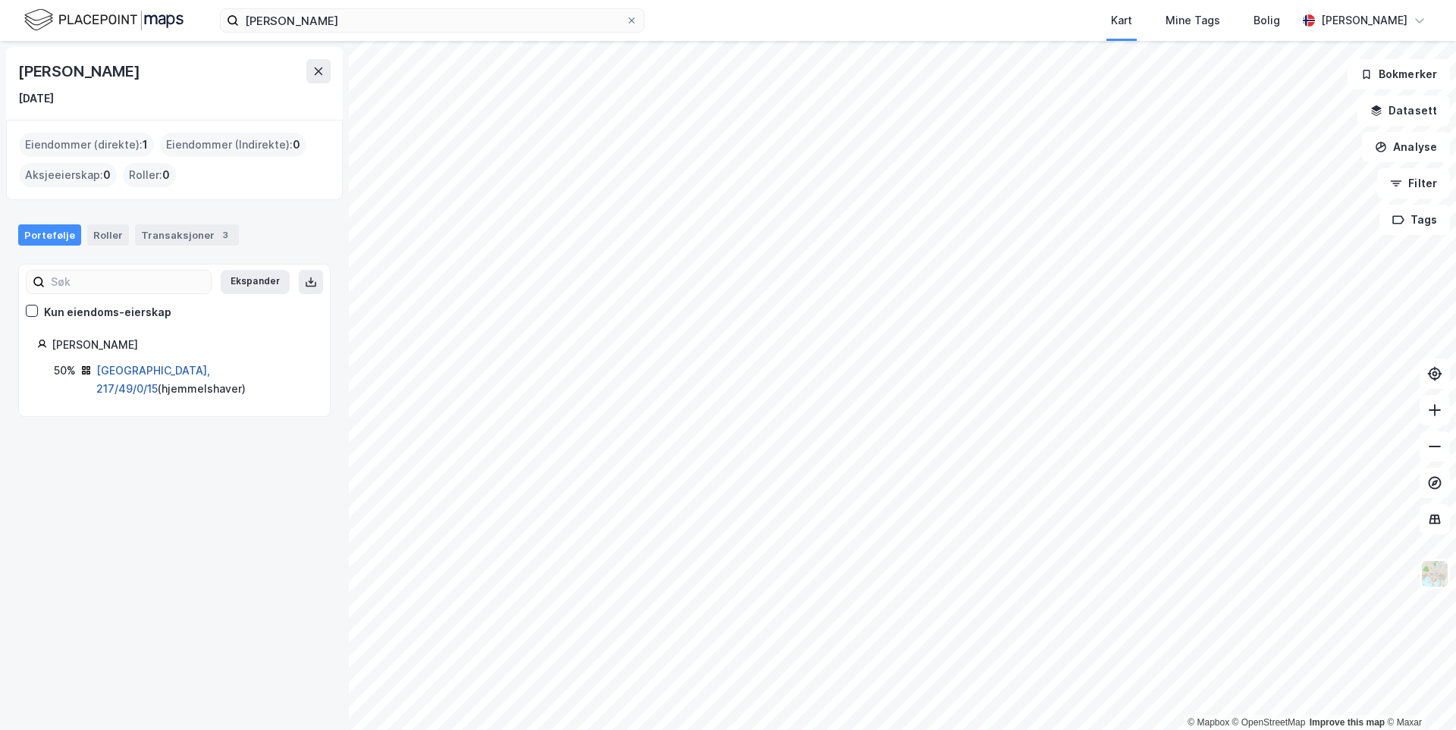
click at [142, 372] on link "[GEOGRAPHIC_DATA], 217/49/0/15" at bounding box center [153, 379] width 114 height 31
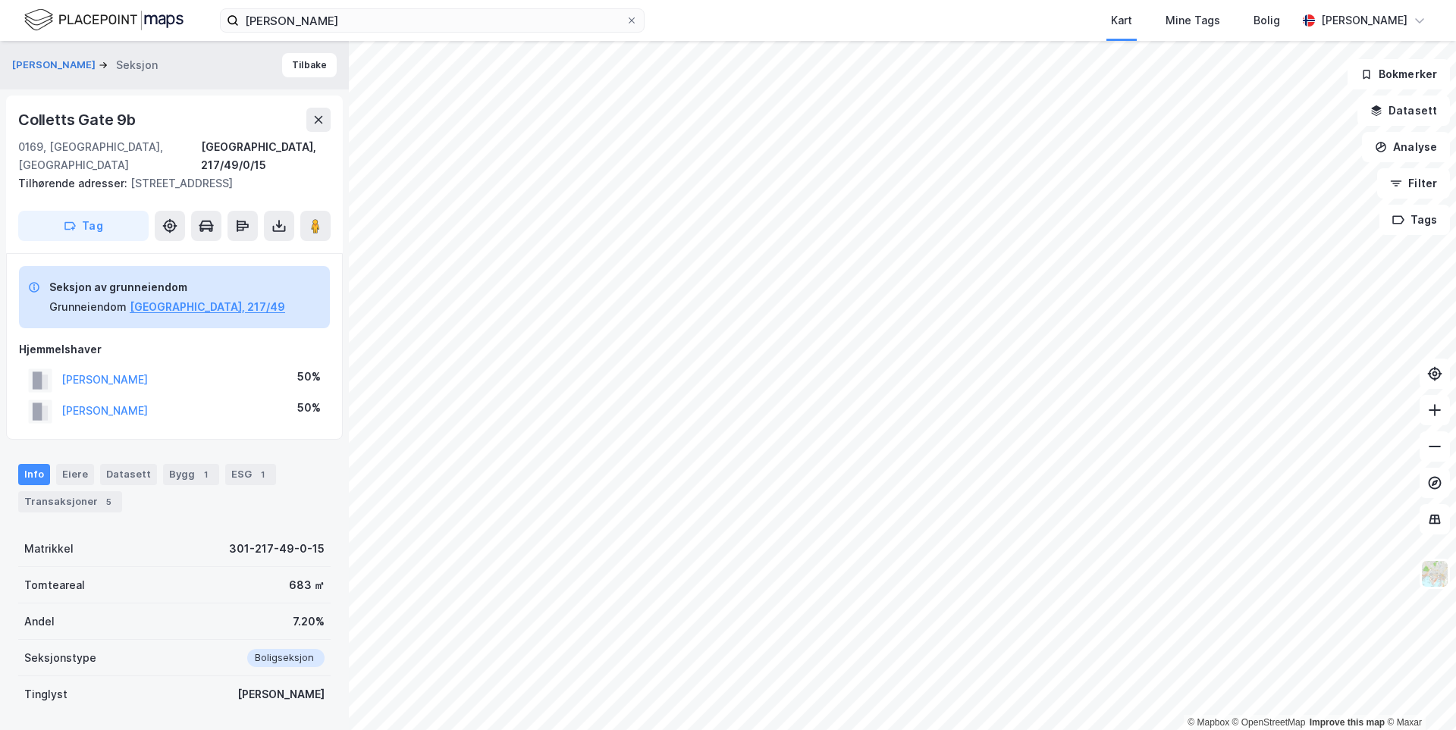
scroll to position [2, 0]
click at [274, 217] on icon at bounding box center [279, 224] width 15 height 15
click at [256, 243] on div "Last ned grunnbok" at bounding box center [214, 255] width 162 height 24
